Goal: Task Accomplishment & Management: Manage account settings

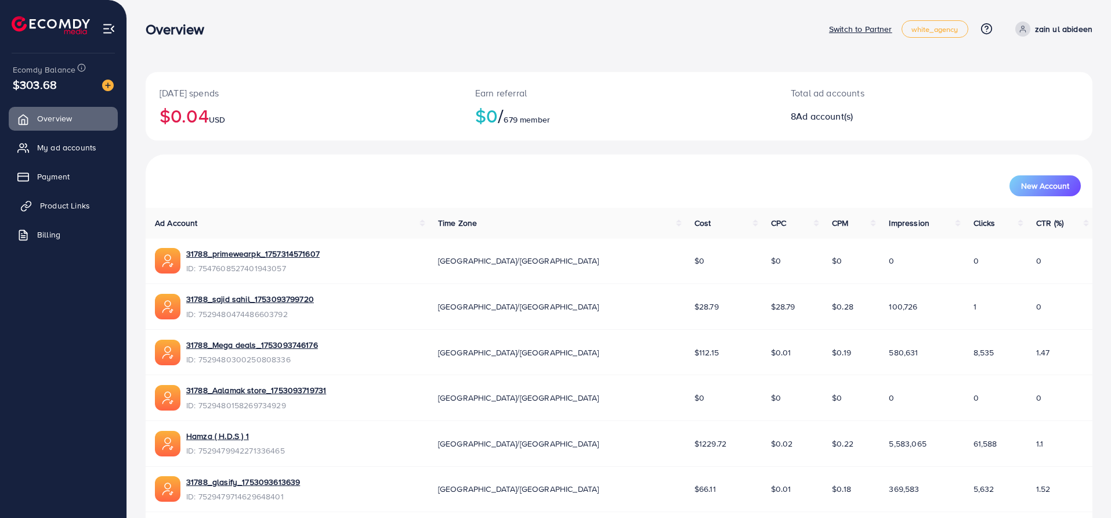
click at [69, 207] on span "Product Links" at bounding box center [65, 206] width 50 height 12
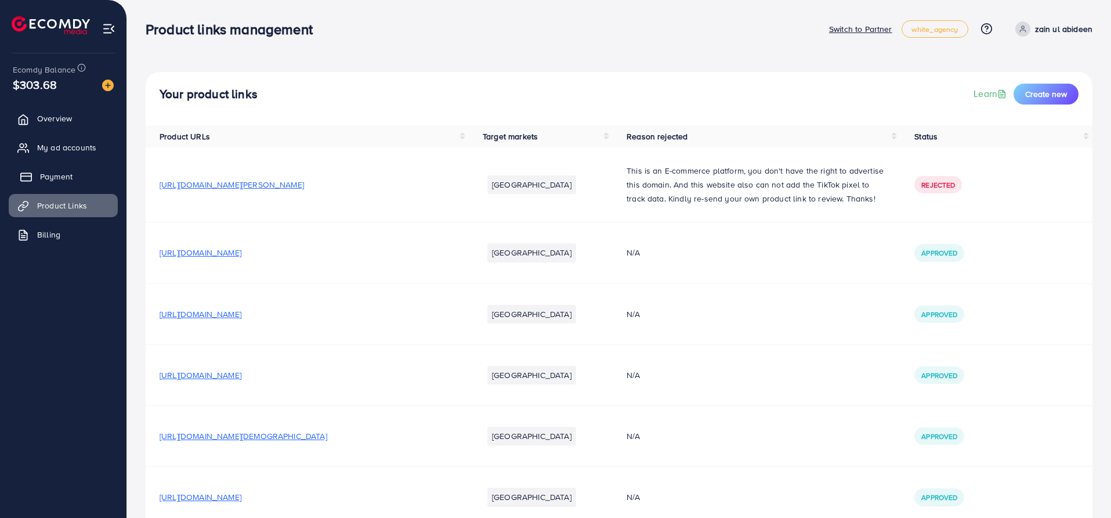
click at [71, 171] on span "Payment" at bounding box center [56, 177] width 32 height 12
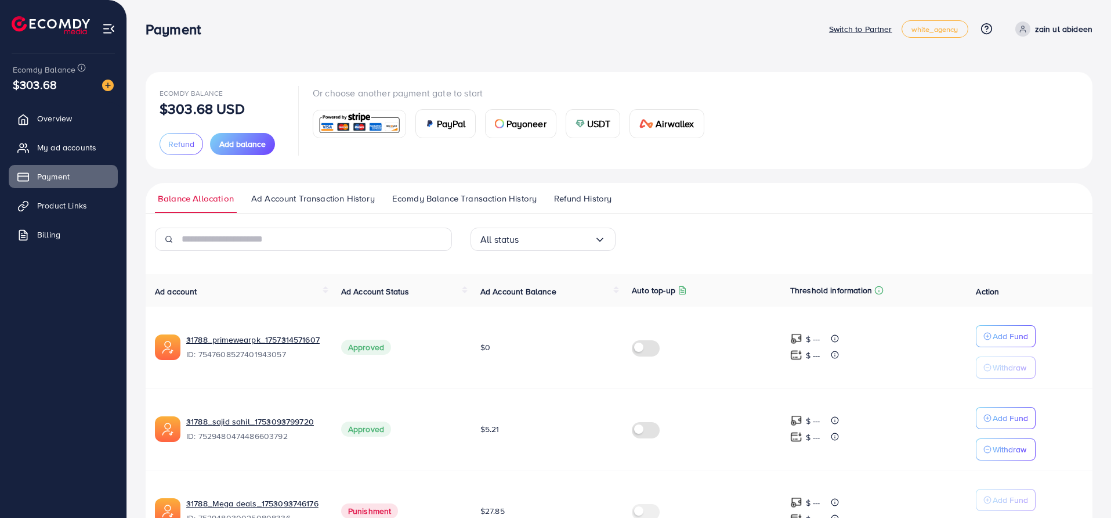
click at [576, 192] on span "Refund History" at bounding box center [582, 198] width 57 height 13
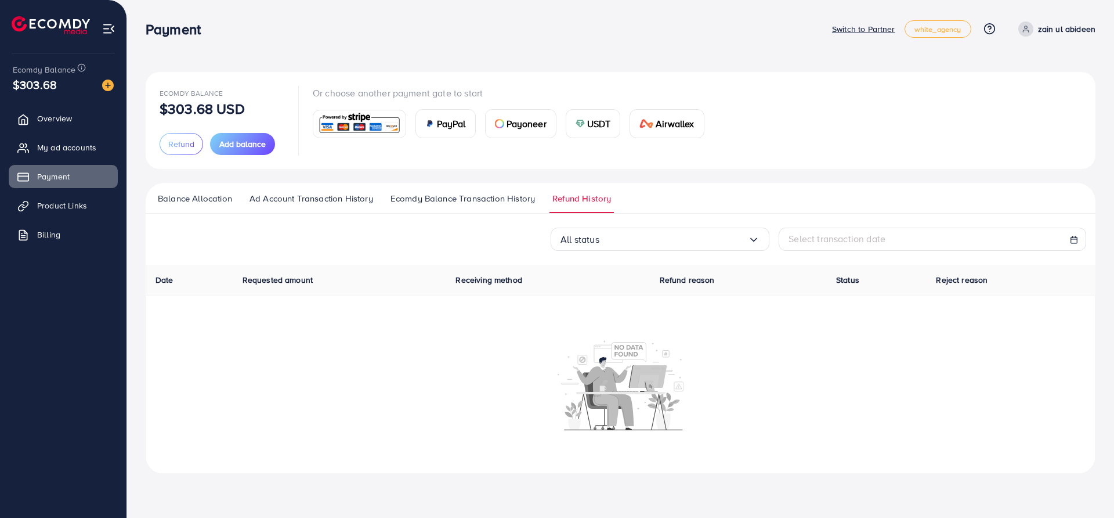
click at [534, 194] on span "Ecomdy Balance Transaction History" at bounding box center [463, 198] width 144 height 13
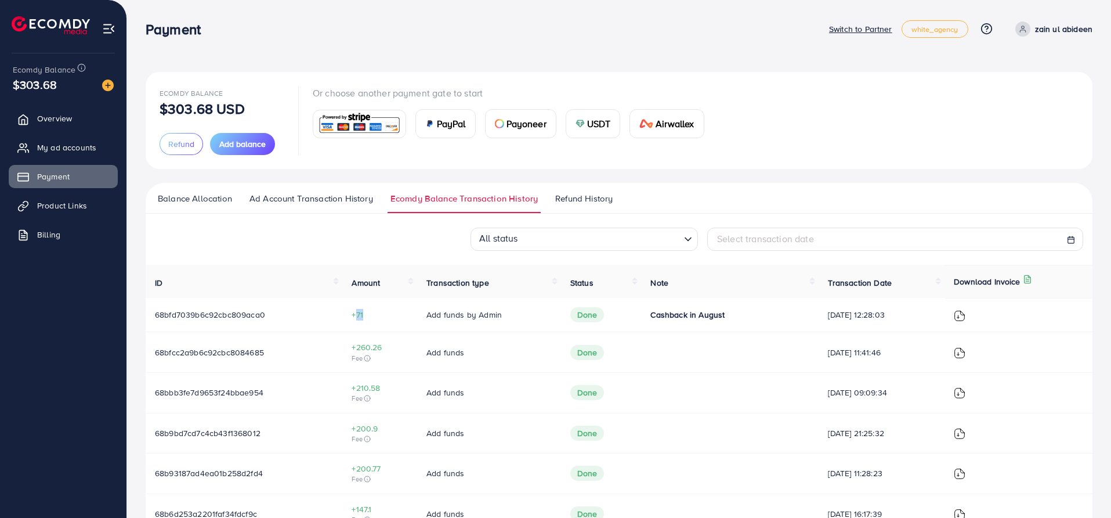
drag, startPoint x: 352, startPoint y: 317, endPoint x: 360, endPoint y: 316, distance: 8.1
click at [360, 316] on span "+71" at bounding box center [380, 315] width 56 height 12
click at [966, 315] on img at bounding box center [960, 316] width 12 height 12
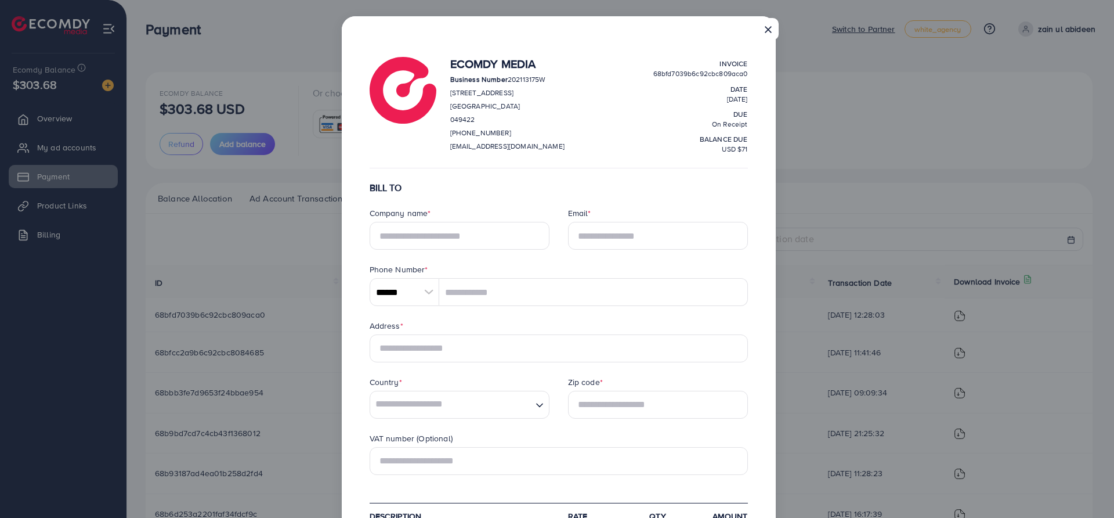
click at [770, 28] on button "×" at bounding box center [768, 29] width 21 height 22
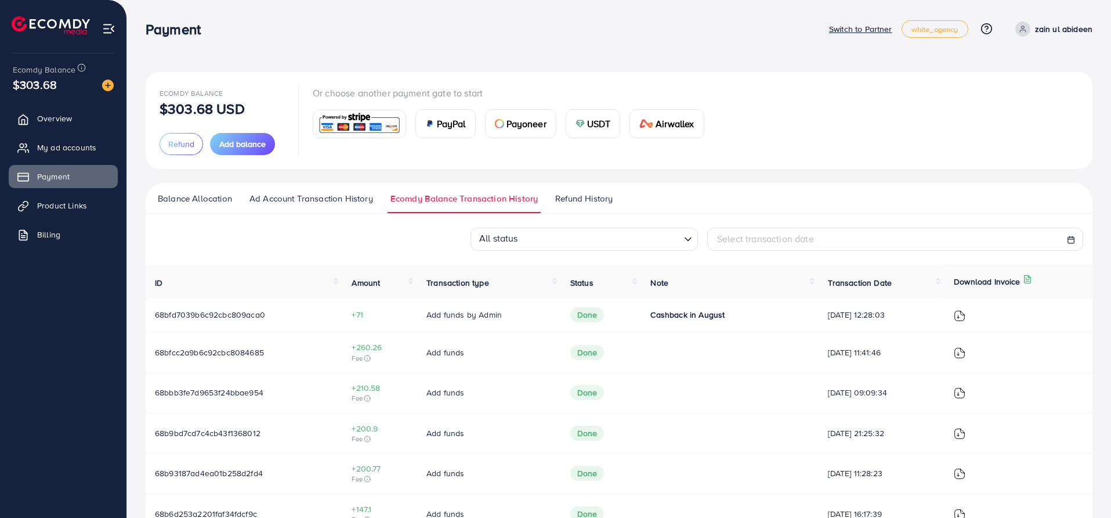
click at [506, 178] on div "Ecomdy Balance $303.68 USD Refund Add balance Or choose another payment gate to…" at bounding box center [619, 403] width 947 height 663
drag, startPoint x: 657, startPoint y: 314, endPoint x: 698, endPoint y: 314, distance: 41.2
click at [698, 314] on span "Cashback in August" at bounding box center [687, 315] width 74 height 12
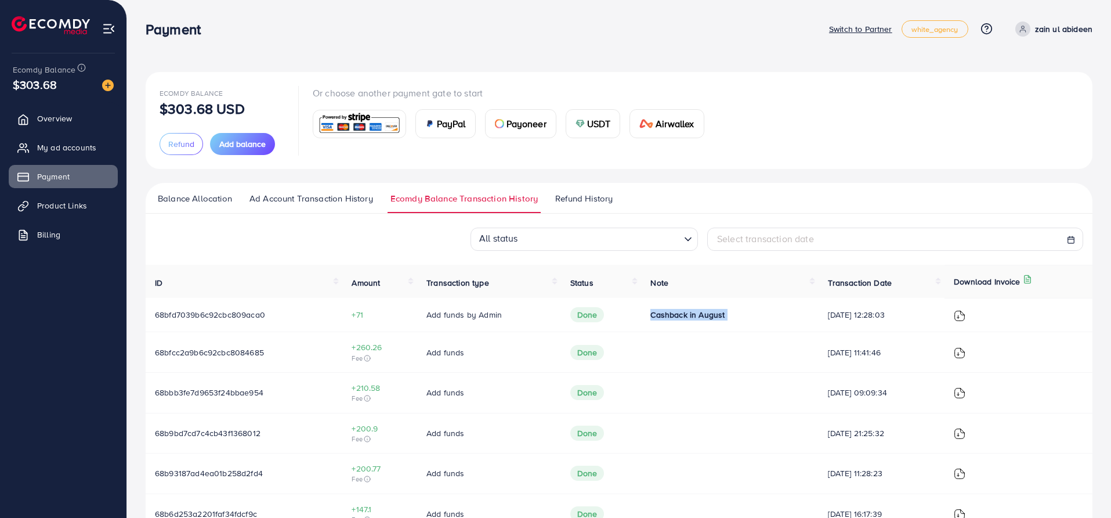
click at [698, 314] on span "Cashback in August" at bounding box center [687, 315] width 74 height 12
click at [693, 313] on span "Cashback in August" at bounding box center [687, 315] width 74 height 12
click at [361, 317] on span "+71" at bounding box center [380, 315] width 56 height 12
click at [357, 316] on span "+71" at bounding box center [380, 315] width 56 height 12
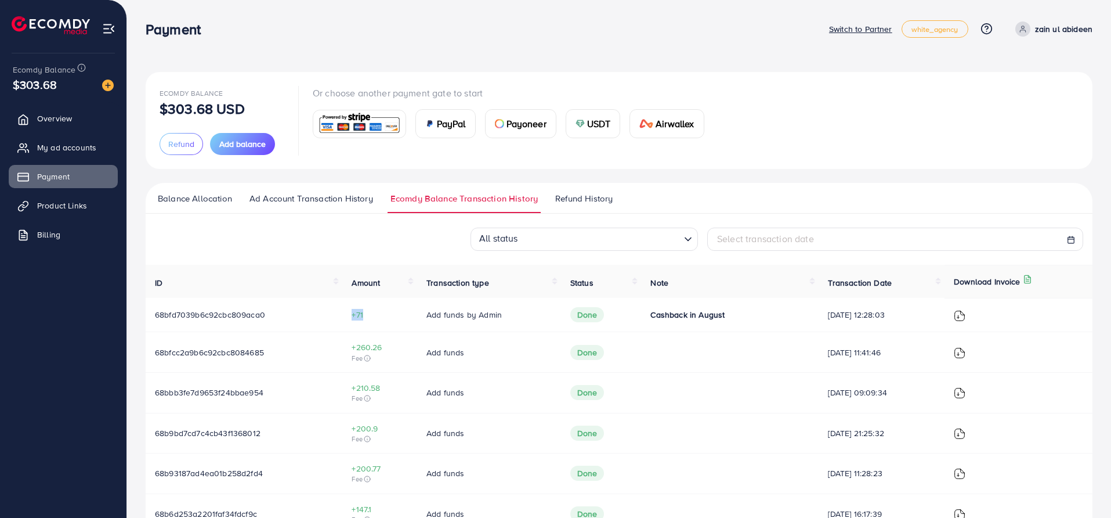
click at [357, 316] on span "+71" at bounding box center [380, 315] width 56 height 12
copy span "+71"
click at [547, 169] on div "Ecomdy Balance $303.68 USD Refund Add balance Or choose another payment gate to…" at bounding box center [619, 403] width 947 height 663
click at [82, 104] on ul "Overview My ad accounts Payment Product Links Billing" at bounding box center [63, 180] width 126 height 156
click at [82, 118] on link "Overview" at bounding box center [63, 118] width 109 height 23
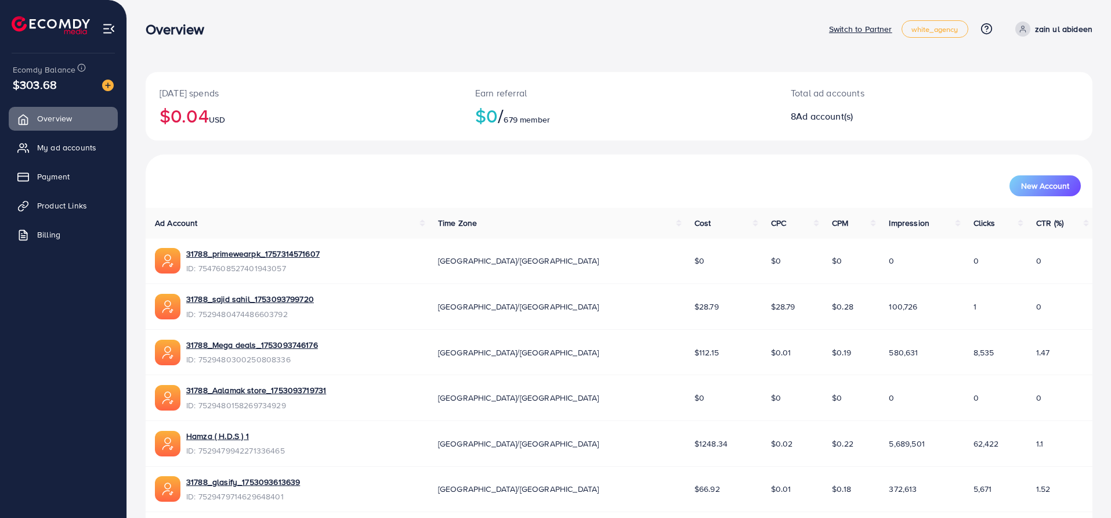
click at [870, 25] on p "Switch to Partner" at bounding box center [860, 29] width 63 height 14
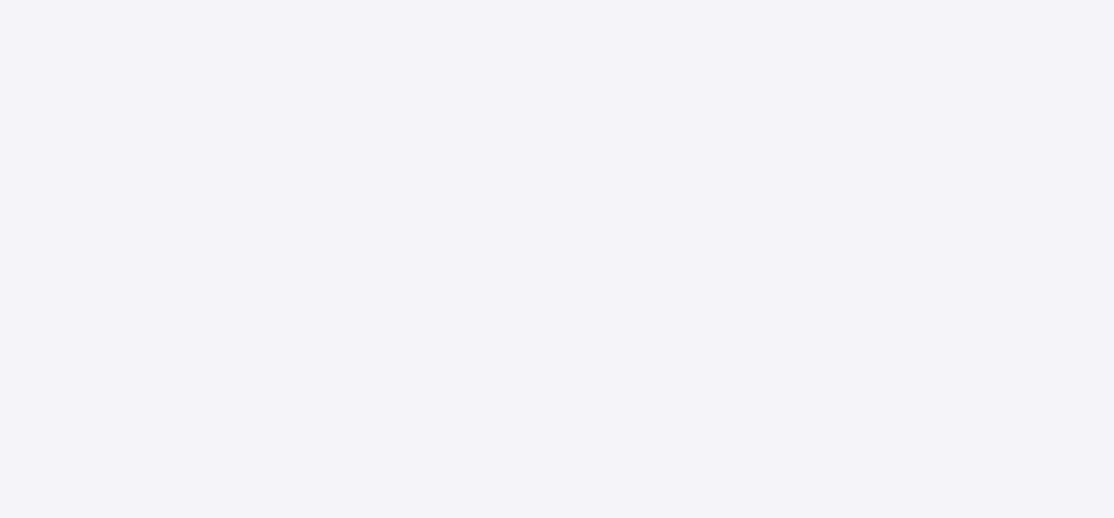
select select "*"
select select "****"
select select "*"
select select "****"
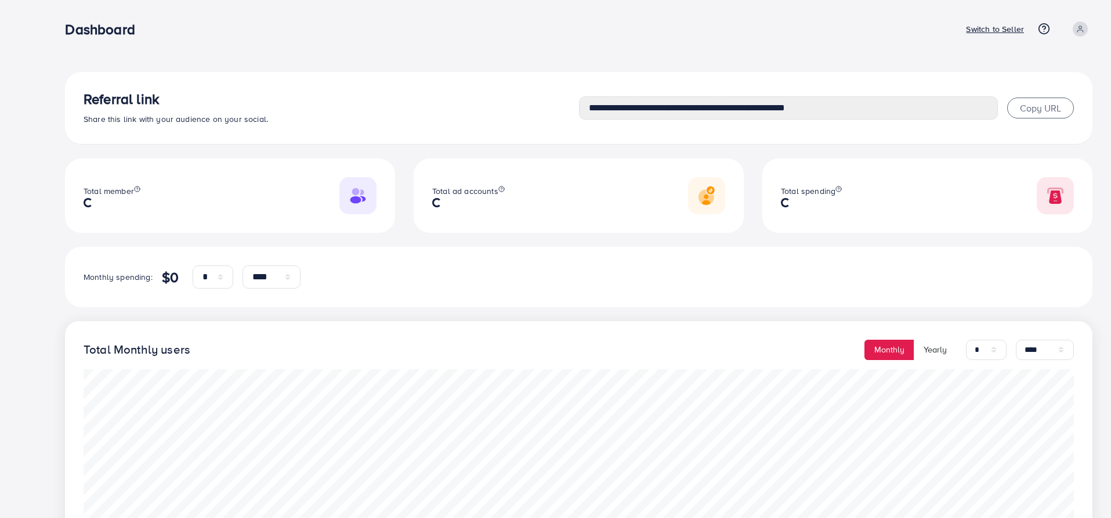
type input "**********"
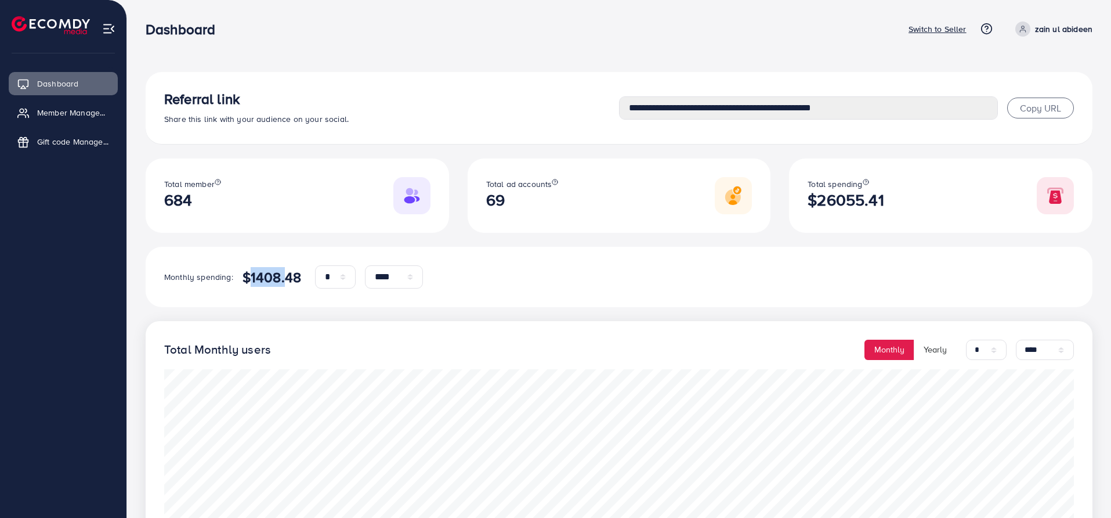
drag, startPoint x: 280, startPoint y: 281, endPoint x: 245, endPoint y: 286, distance: 35.2
click at [245, 286] on div "Monthly spending: $1408.48 * * * * * * * * * ** ** ** **** **** **** **** ****" at bounding box center [619, 276] width 910 height 23
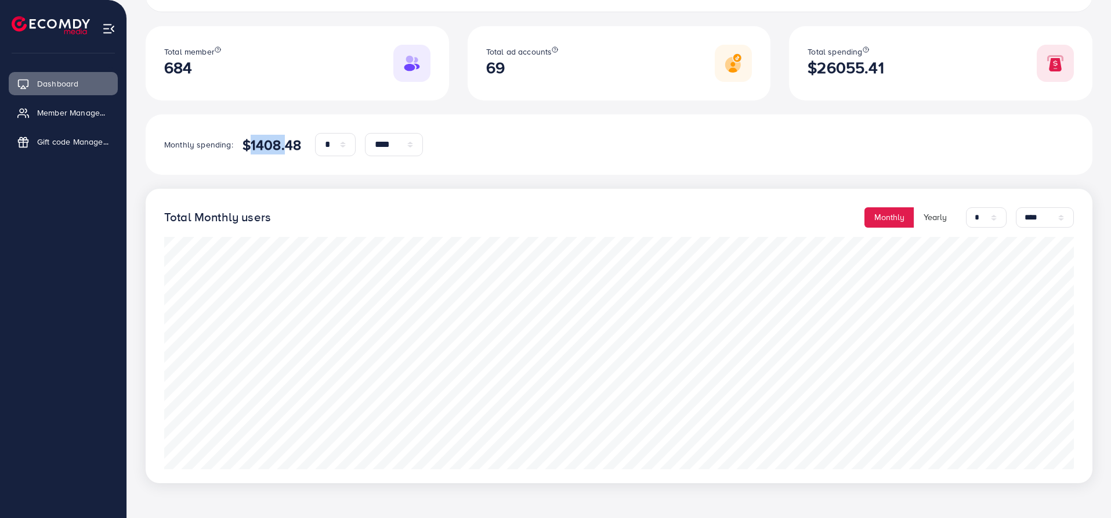
scroll to position [135, 0]
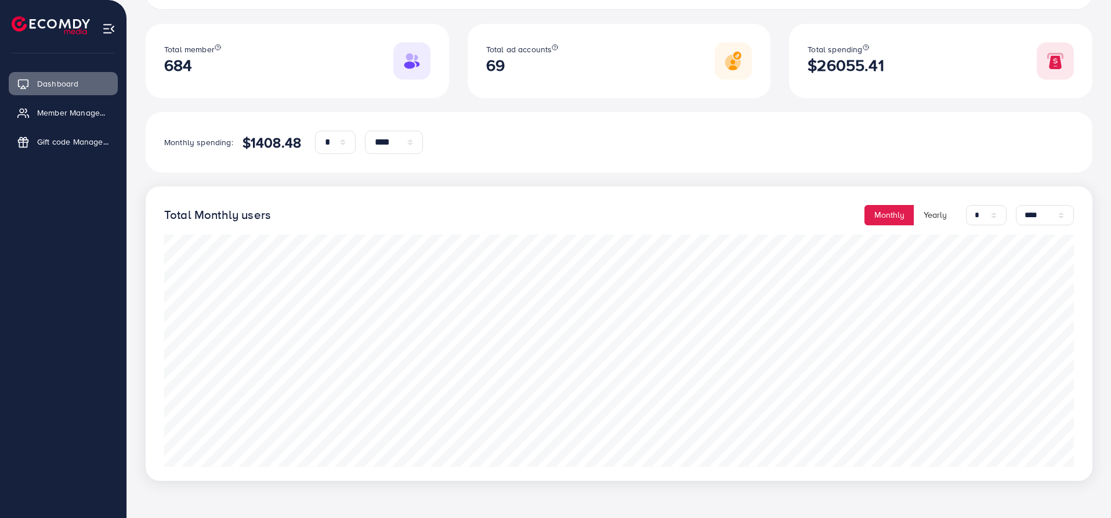
click at [860, 106] on div "**********" at bounding box center [619, 208] width 947 height 543
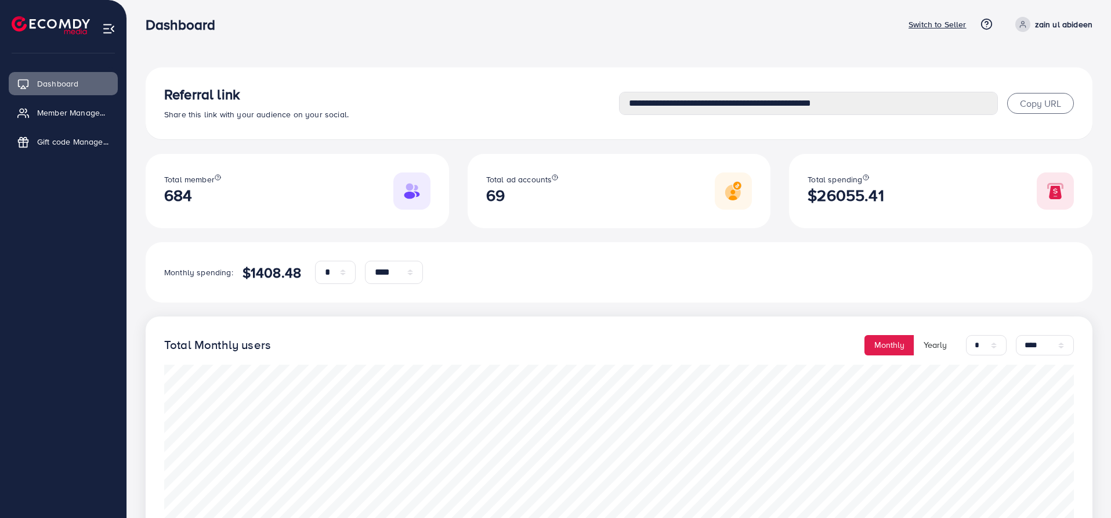
scroll to position [0, 0]
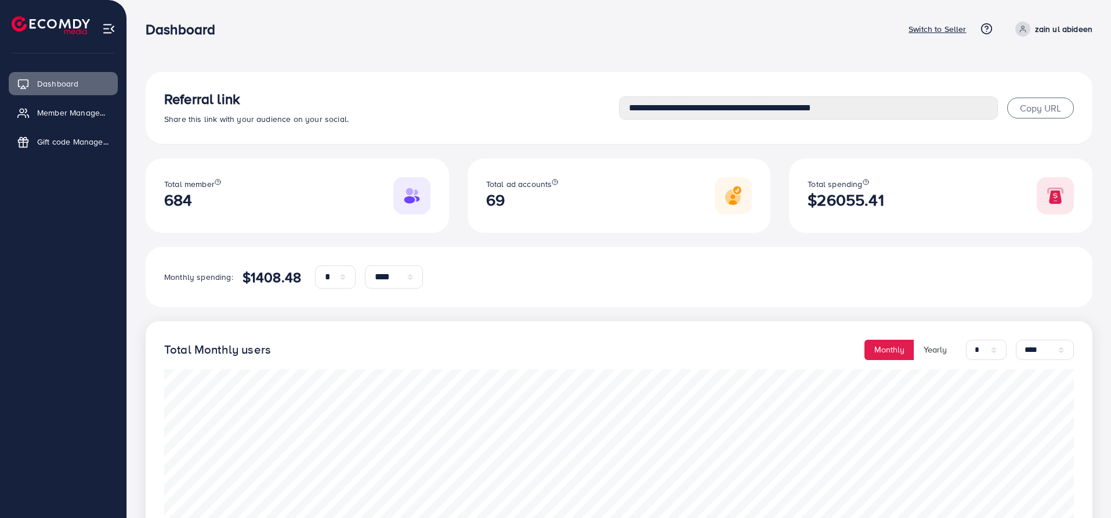
click at [870, 69] on div "**********" at bounding box center [619, 326] width 984 height 652
